Goal: Transaction & Acquisition: Purchase product/service

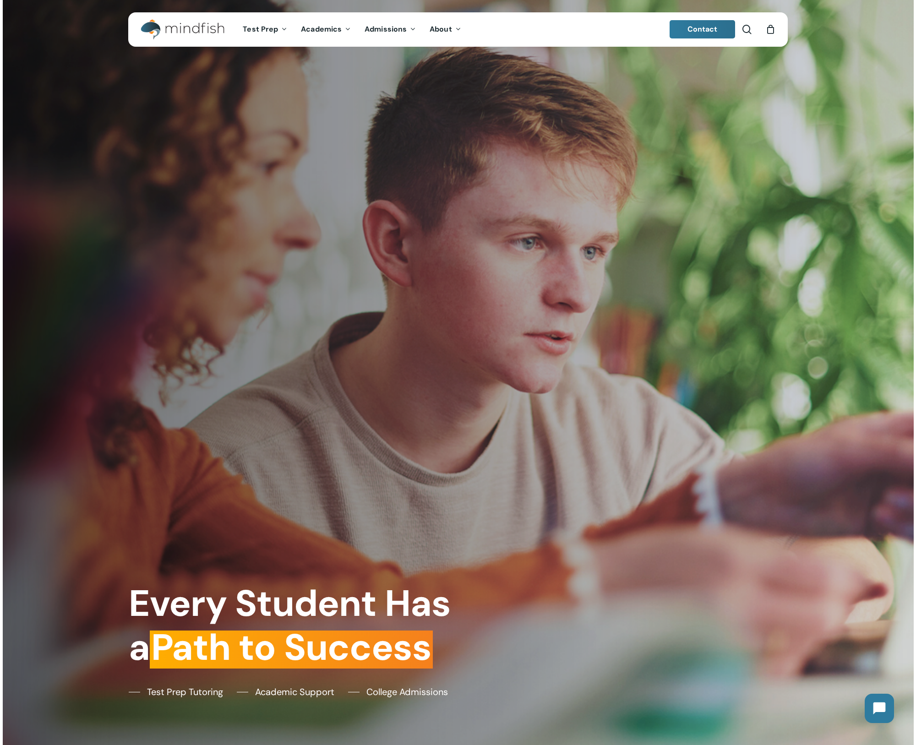
click at [770, 32] on icon "Cart" at bounding box center [770, 30] width 10 height 10
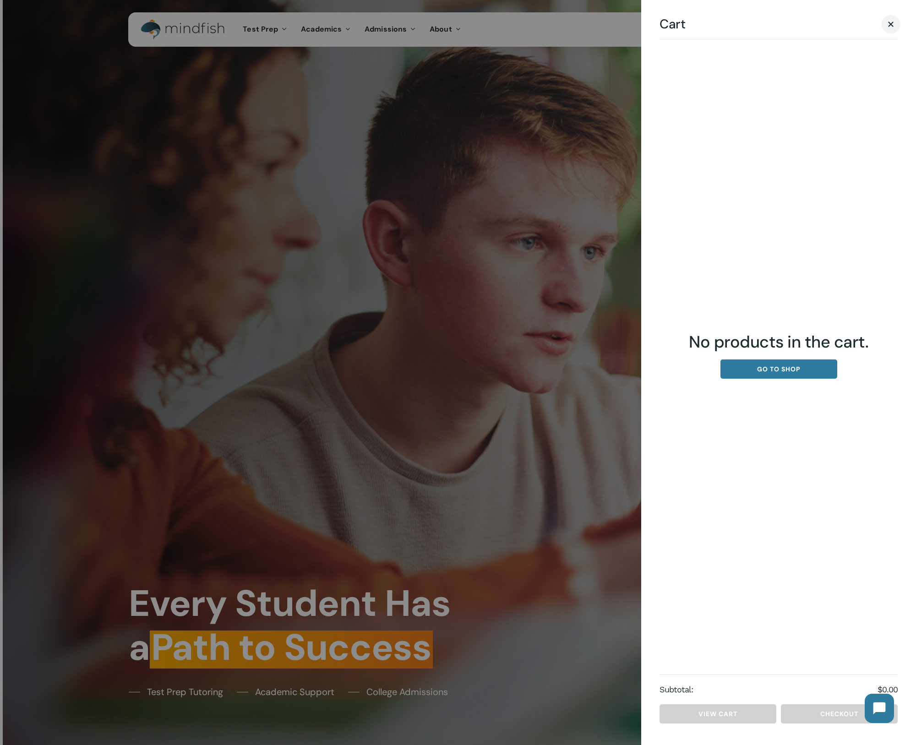
click at [888, 25] on span "Cart" at bounding box center [890, 24] width 9 height 7
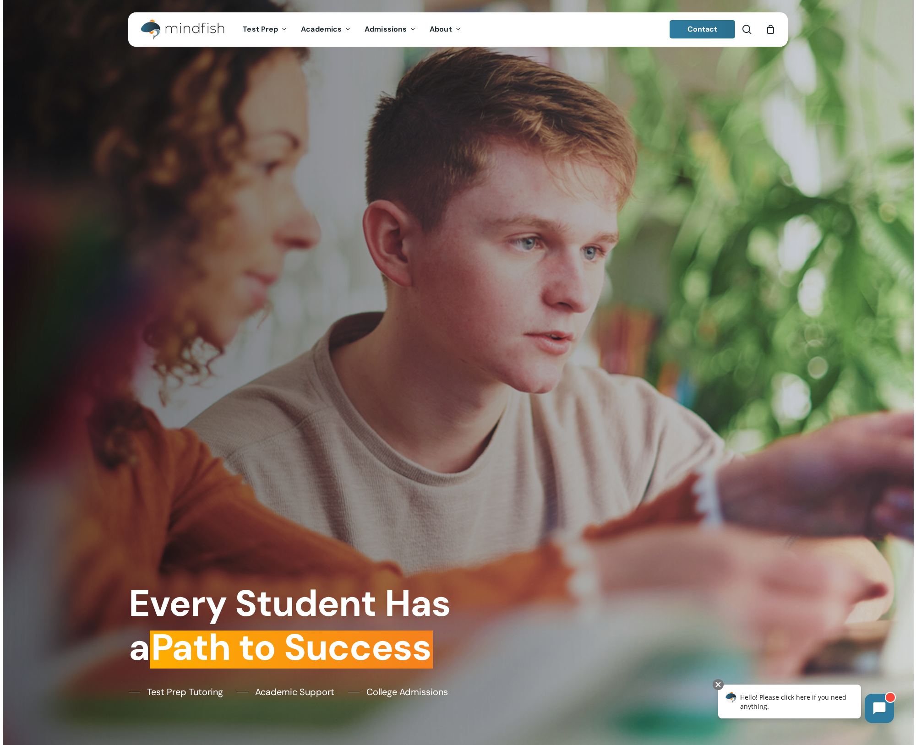
click at [768, 31] on icon "Cart" at bounding box center [770, 30] width 10 height 10
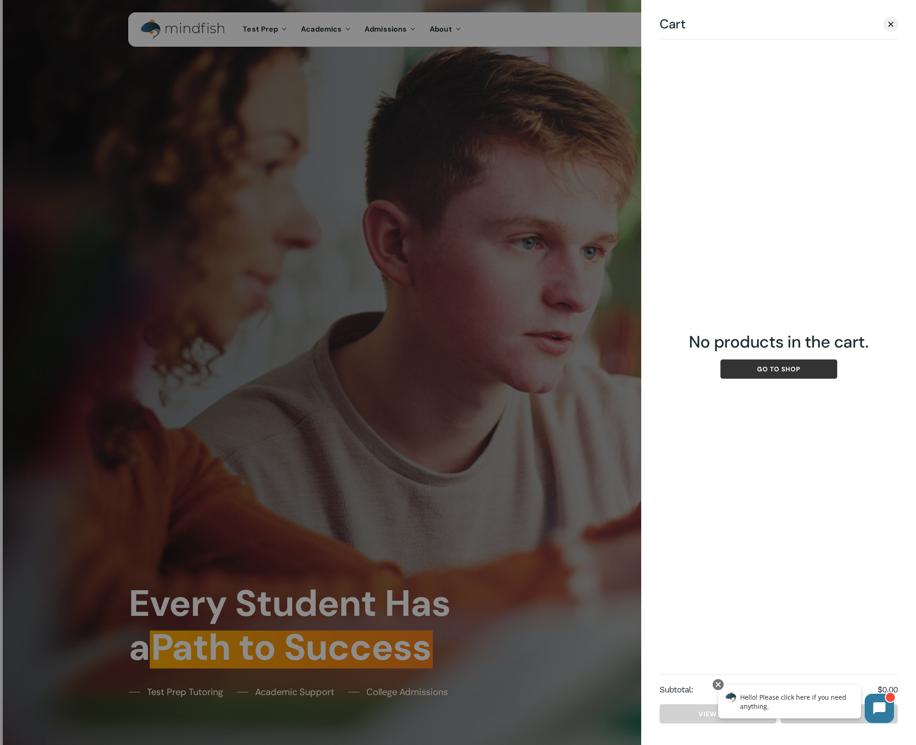
click at [802, 371] on link "Go to shop" at bounding box center [778, 368] width 117 height 19
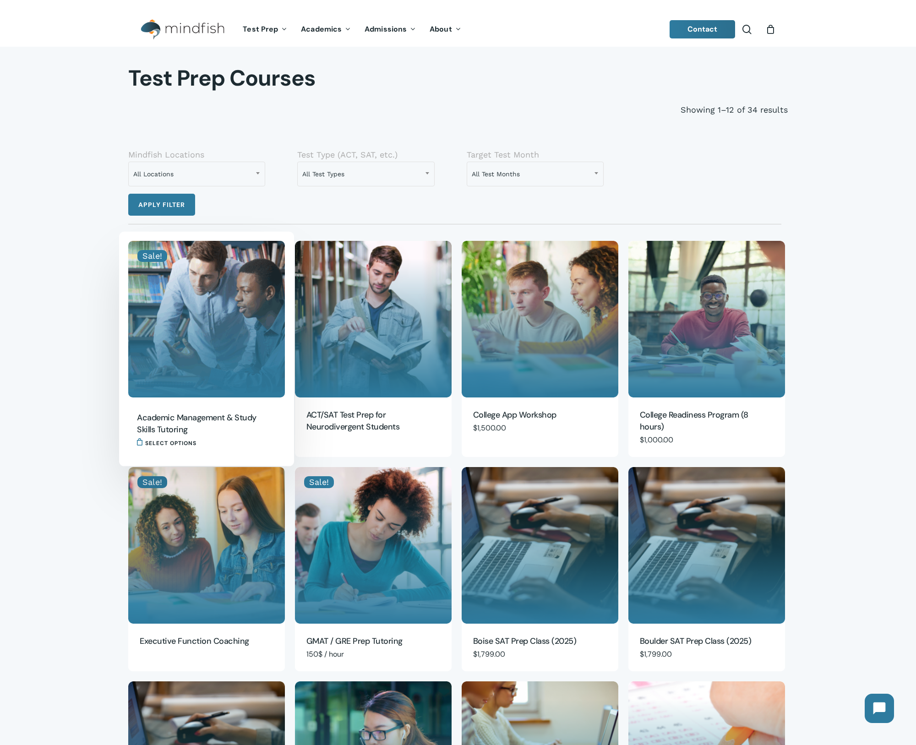
click at [219, 349] on img "Academic Management & Study Skills Tutoring" at bounding box center [206, 319] width 157 height 157
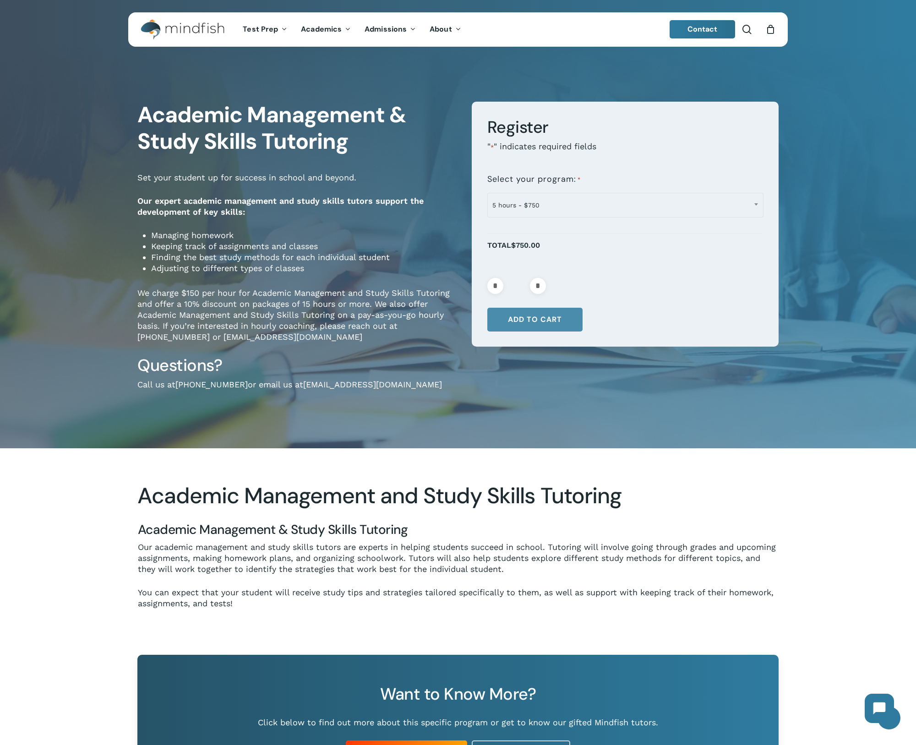
click at [536, 320] on button "Add to cart" at bounding box center [534, 320] width 95 height 24
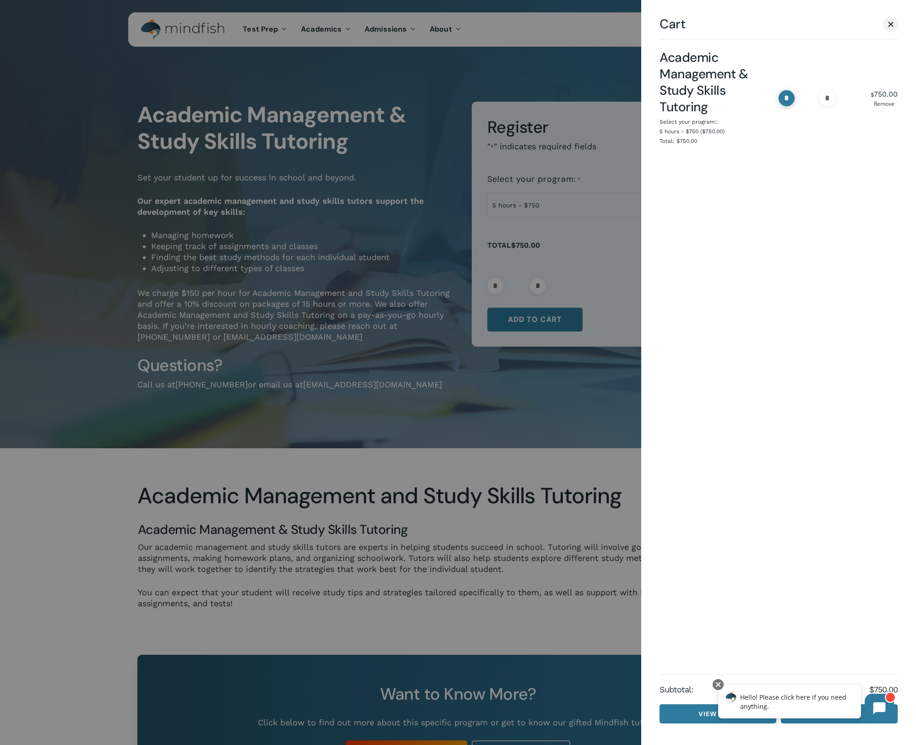
click at [782, 94] on input "*" at bounding box center [787, 98] width 16 height 16
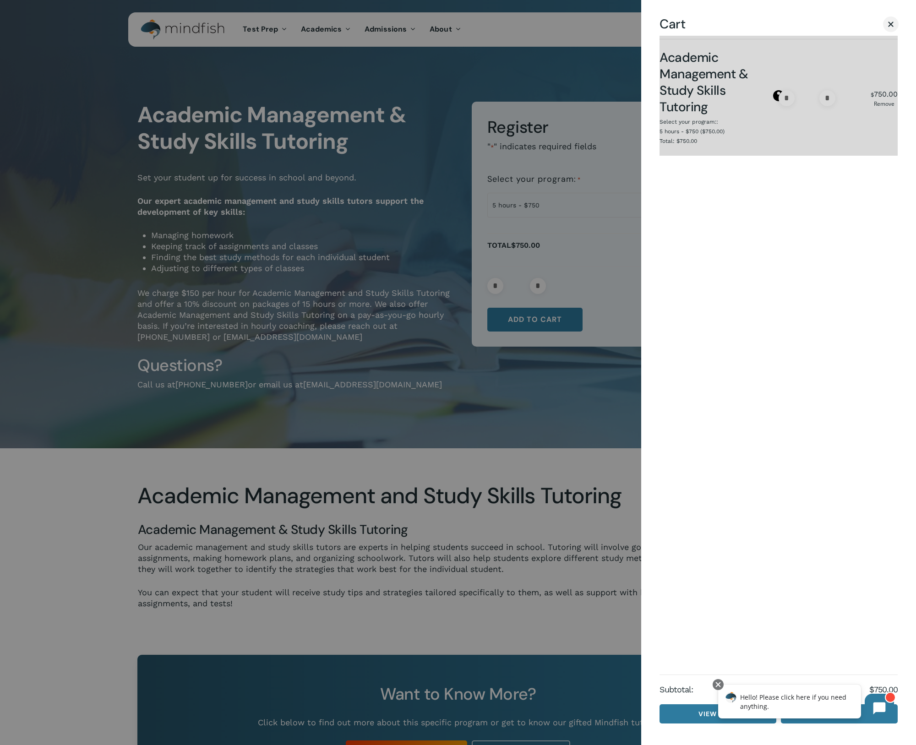
click at [888, 26] on div "Academic Management & Study Skills Tutoring Select your program:: 5 hours - $75…" at bounding box center [778, 379] width 275 height 724
click at [892, 22] on div "Academic Management & Study Skills Tutoring Select your program:: 5 hours - $75…" at bounding box center [778, 379] width 275 height 724
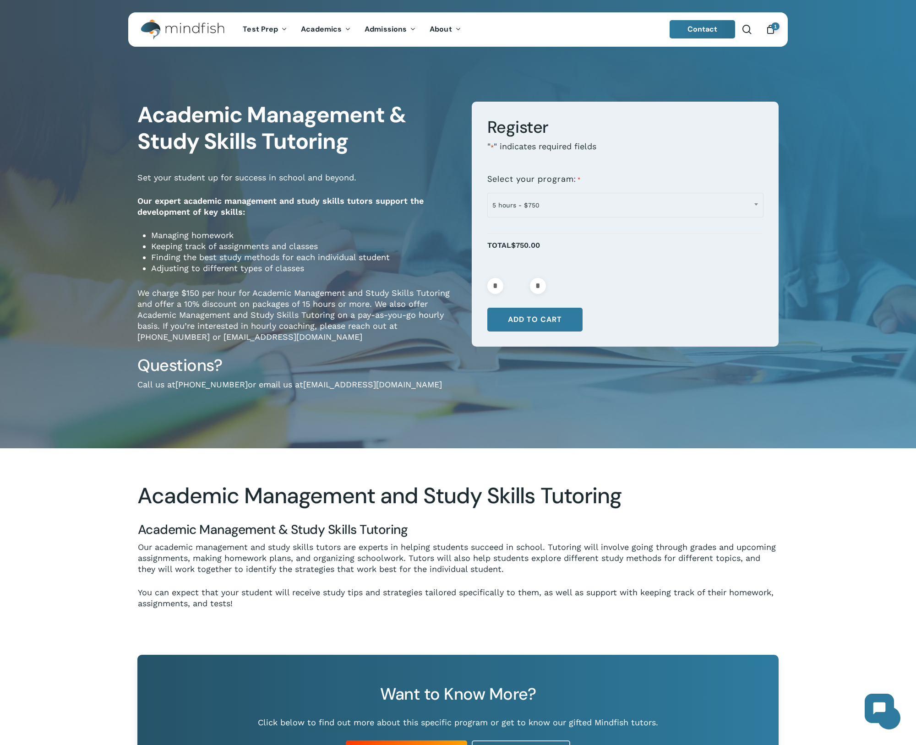
click at [775, 26] on span "1" at bounding box center [775, 26] width 8 height 8
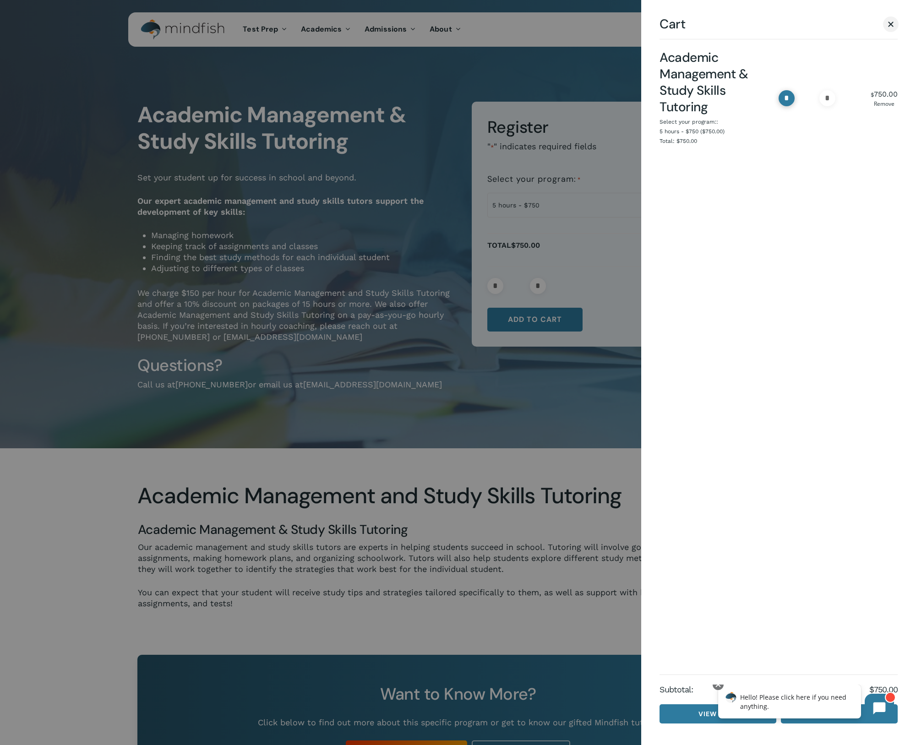
click at [787, 100] on input "*" at bounding box center [787, 98] width 16 height 16
click at [893, 28] on link "Close Cart" at bounding box center [891, 23] width 14 height 11
